Goal: Information Seeking & Learning: Understand process/instructions

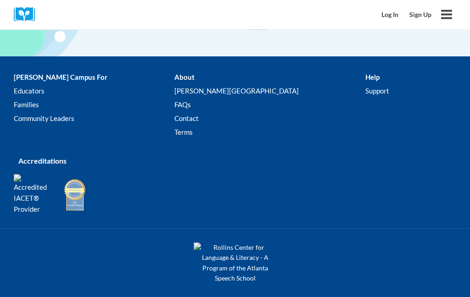
scroll to position [1904, 0]
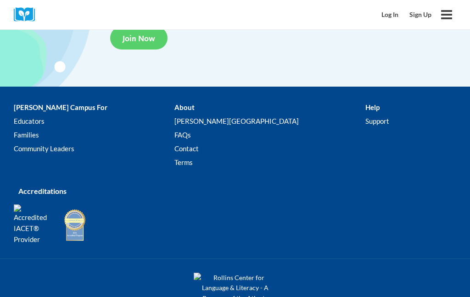
click at [189, 138] on link "FAQs" at bounding box center [269, 135] width 191 height 14
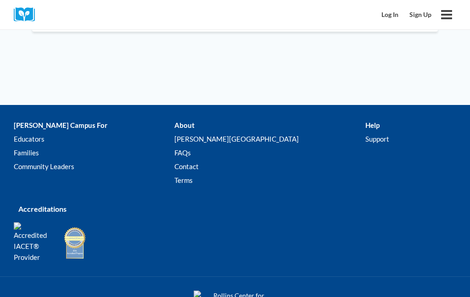
scroll to position [844, 0]
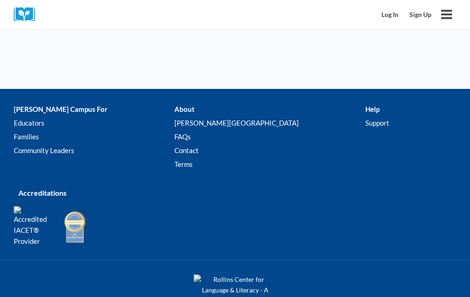
click at [365, 110] on li "Help Support" at bounding box center [410, 139] width 91 height 73
click at [365, 108] on li "Help Support" at bounding box center [410, 139] width 91 height 73
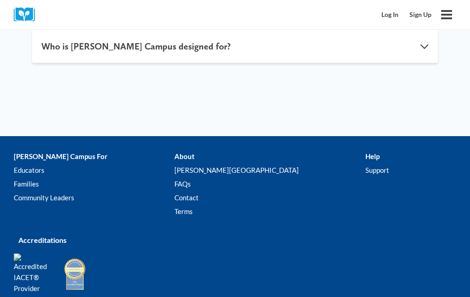
scroll to position [797, 0]
click at [365, 154] on li "Help Support" at bounding box center [410, 187] width 91 height 73
click at [365, 151] on li "Help Support" at bounding box center [410, 187] width 91 height 73
click at [365, 169] on link "Support" at bounding box center [410, 171] width 91 height 14
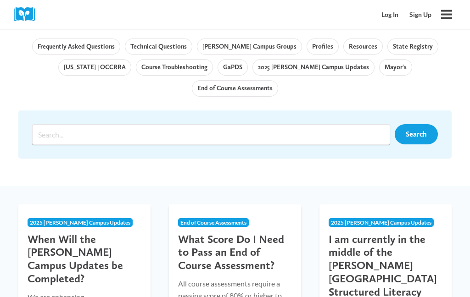
scroll to position [93, 0]
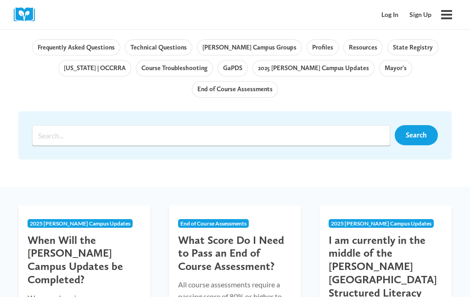
click at [136, 67] on link "Course Troubleshooting" at bounding box center [174, 68] width 77 height 17
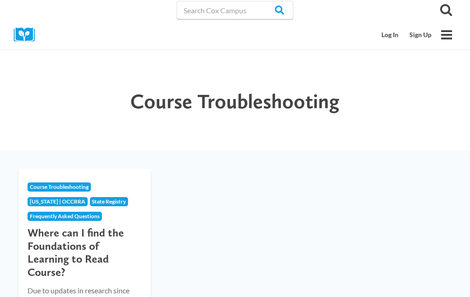
click at [392, 34] on link "Log In" at bounding box center [390, 34] width 28 height 17
